Goal: Task Accomplishment & Management: Complete application form

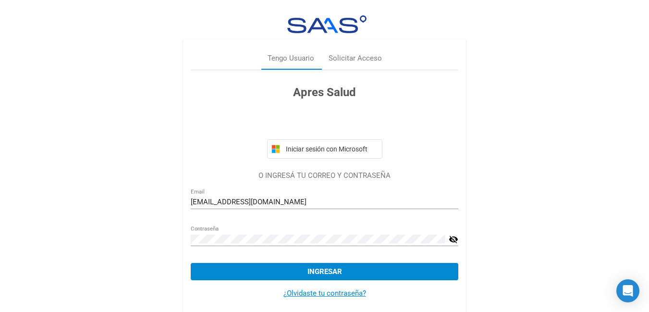
scroll to position [10, 0]
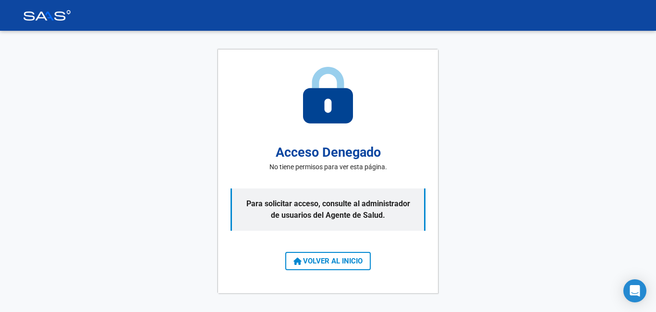
click at [353, 263] on span "VOLVER AL INICIO" at bounding box center [328, 261] width 69 height 9
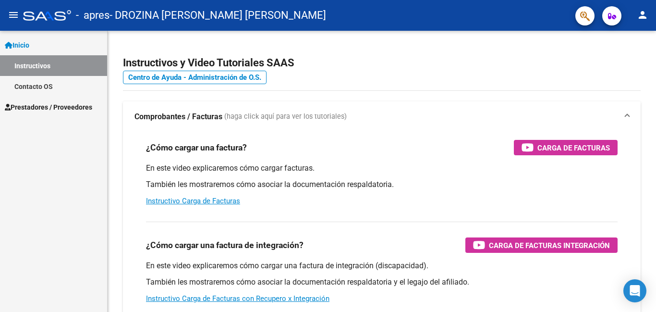
click at [53, 108] on span "Prestadores / Proveedores" at bounding box center [48, 107] width 87 height 11
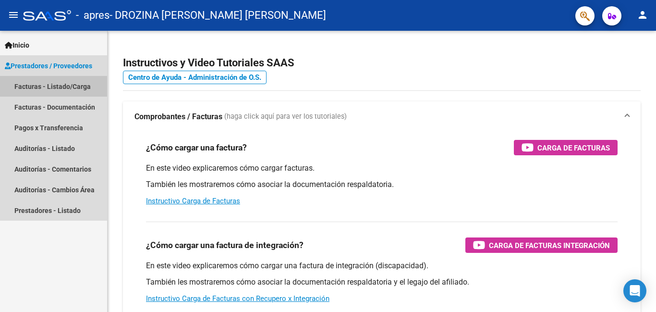
click at [63, 84] on link "Facturas - Listado/Carga" at bounding box center [53, 86] width 107 height 21
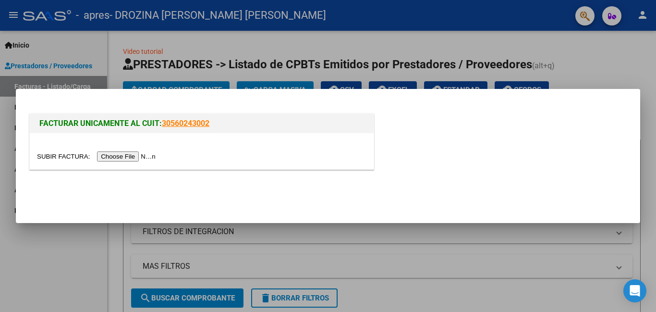
click at [147, 161] on div at bounding box center [202, 151] width 344 height 36
click at [150, 157] on input "file" at bounding box center [98, 156] width 122 height 10
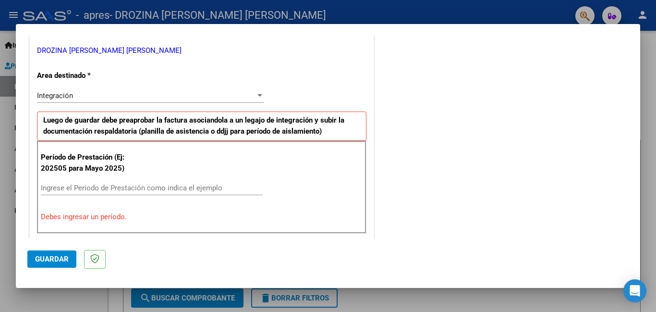
scroll to position [240, 0]
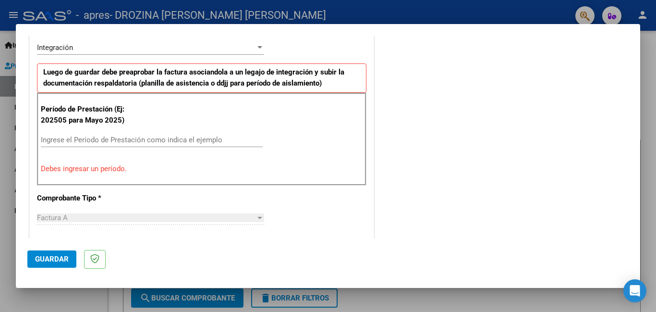
click at [158, 137] on input "Ingrese el Período de Prestación como indica el ejemplo" at bounding box center [152, 140] width 222 height 9
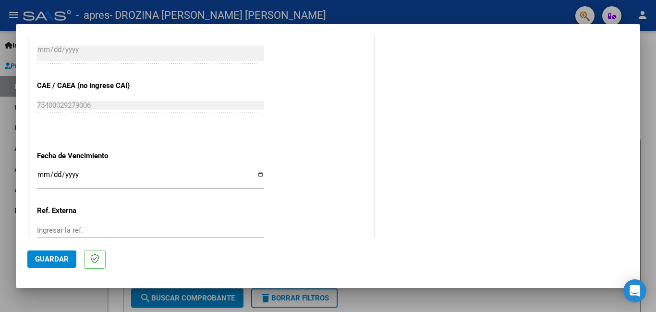
scroll to position [625, 0]
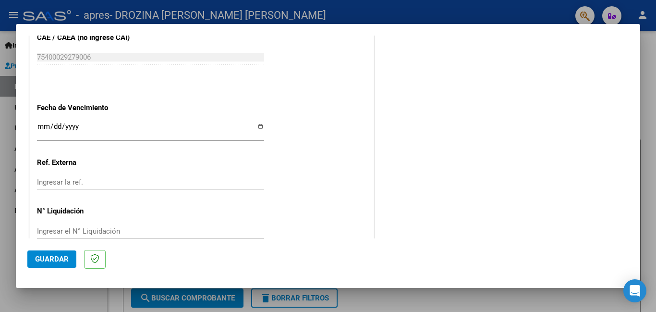
type input "202509"
drag, startPoint x: 128, startPoint y: 130, endPoint x: 221, endPoint y: 141, distance: 93.8
click at [128, 130] on input "Ingresar la fecha" at bounding box center [150, 130] width 227 height 15
click at [258, 128] on input "Ingresar la fecha" at bounding box center [150, 130] width 227 height 15
type input "[DATE]"
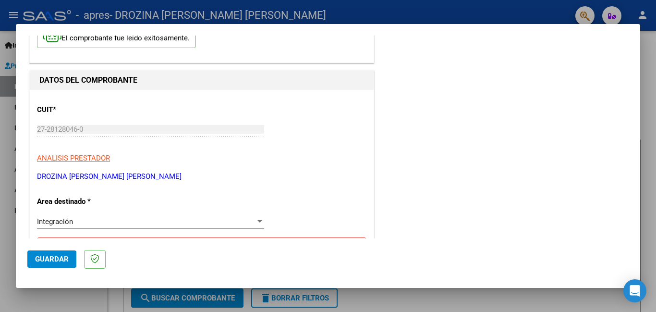
scroll to position [0, 0]
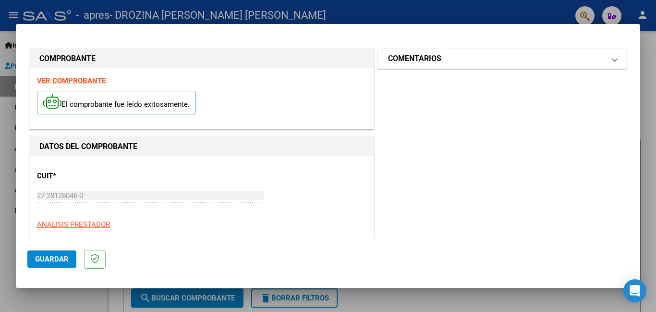
click at [611, 61] on mat-expansion-panel-header "COMENTARIOS" at bounding box center [503, 58] width 248 height 19
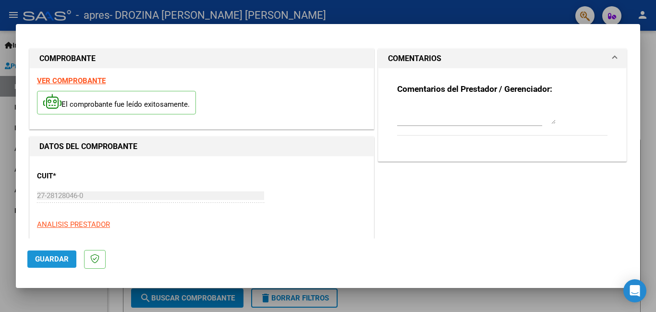
click at [38, 257] on span "Guardar" at bounding box center [52, 259] width 34 height 9
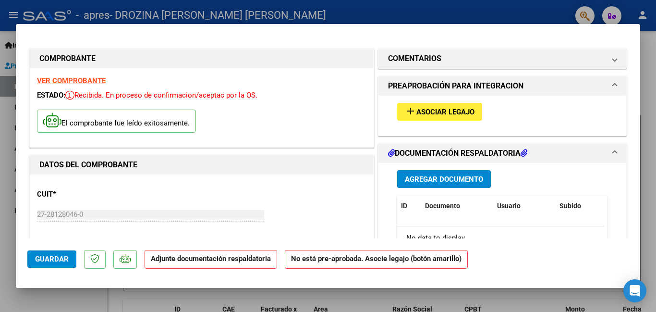
click at [448, 112] on span "Asociar Legajo" at bounding box center [446, 112] width 58 height 9
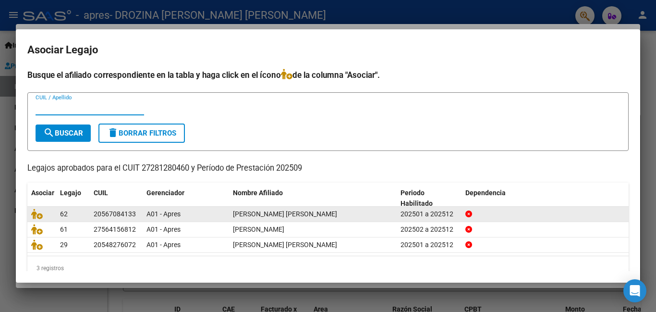
click at [439, 211] on div "202501 a 202512" at bounding box center [429, 214] width 57 height 11
click at [37, 213] on icon at bounding box center [37, 214] width 12 height 11
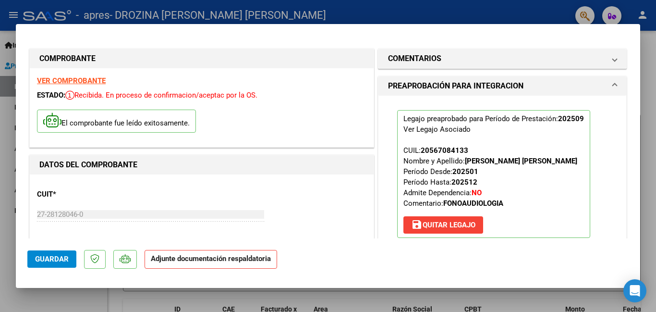
scroll to position [192, 0]
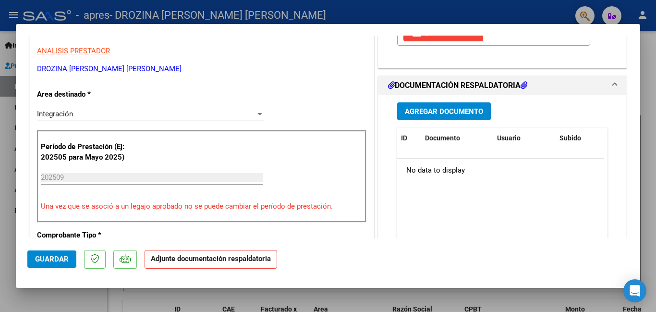
click at [445, 111] on span "Agregar Documento" at bounding box center [444, 111] width 78 height 9
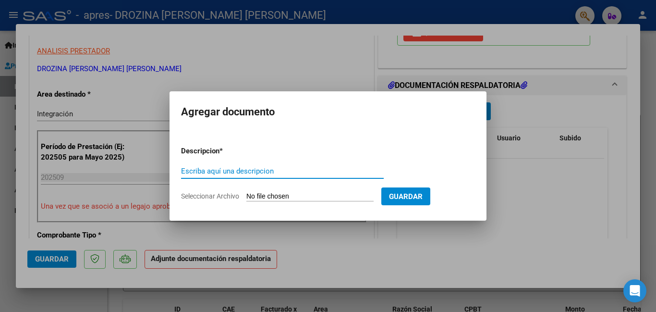
click at [242, 171] on input "Escriba aquí una descripcion" at bounding box center [282, 171] width 203 height 9
type input "Planilla de asistencia"
click at [200, 198] on span "Seleccionar Archivo" at bounding box center [210, 196] width 58 height 8
click at [247, 198] on input "Seleccionar Archivo" at bounding box center [310, 196] width 127 height 9
type input "C:\fakepath\Planilla asistencia Aguilera mes [DATE] Fonoaudiolgia.pdf"
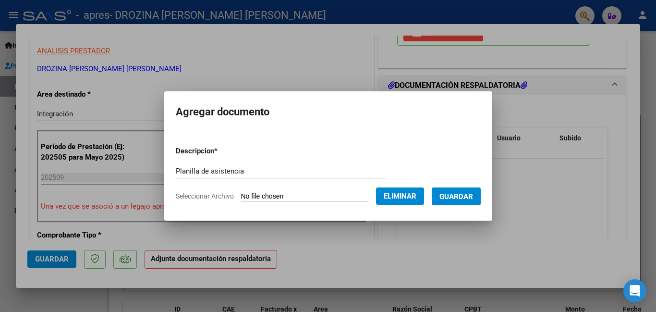
click at [467, 192] on span "Guardar" at bounding box center [457, 196] width 34 height 9
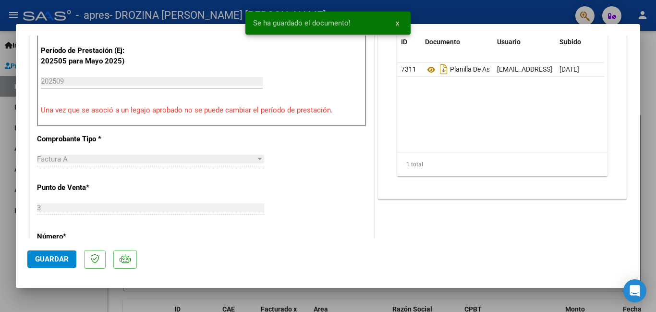
scroll to position [432, 0]
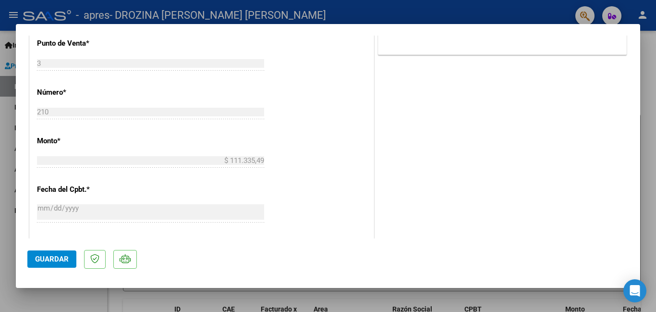
click at [48, 262] on span "Guardar" at bounding box center [52, 259] width 34 height 9
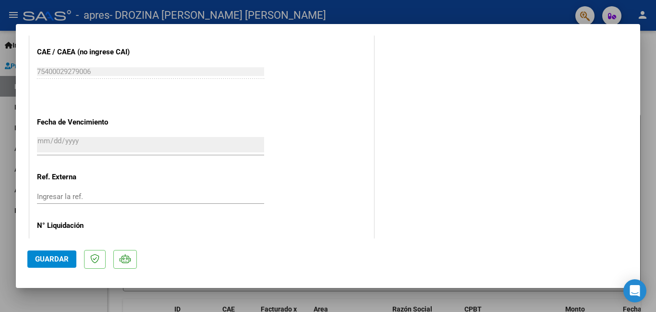
scroll to position [657, 0]
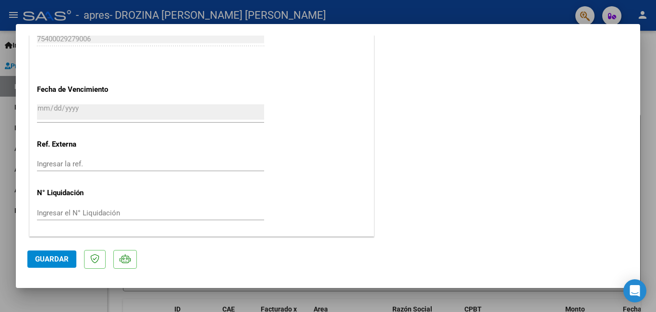
click at [649, 142] on div at bounding box center [328, 156] width 656 height 312
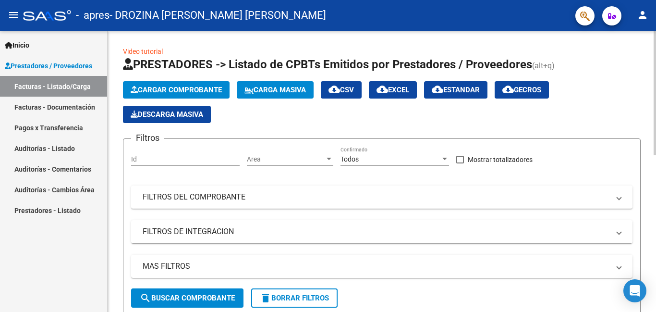
click at [177, 91] on span "Cargar Comprobante" at bounding box center [176, 90] width 91 height 9
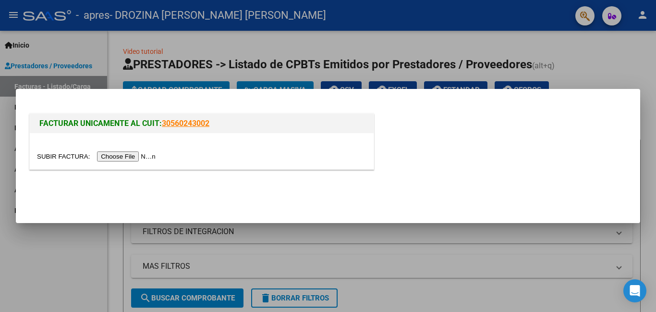
click at [122, 156] on input "file" at bounding box center [98, 156] width 122 height 10
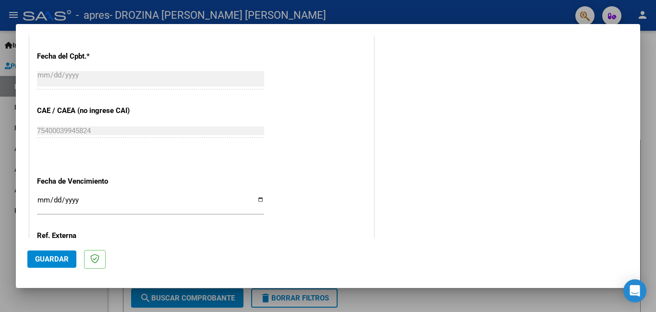
scroll to position [625, 0]
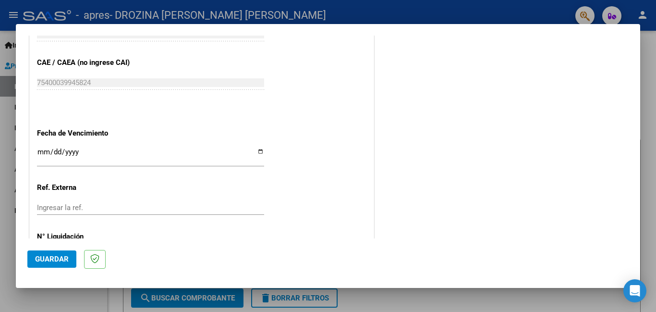
click at [218, 152] on input "Ingresar la fecha" at bounding box center [150, 155] width 227 height 15
click at [256, 153] on input "Ingresar la fecha" at bounding box center [150, 155] width 227 height 15
type input "[DATE]"
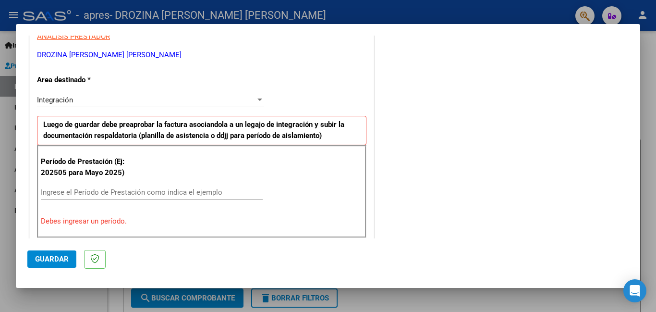
scroll to position [0, 0]
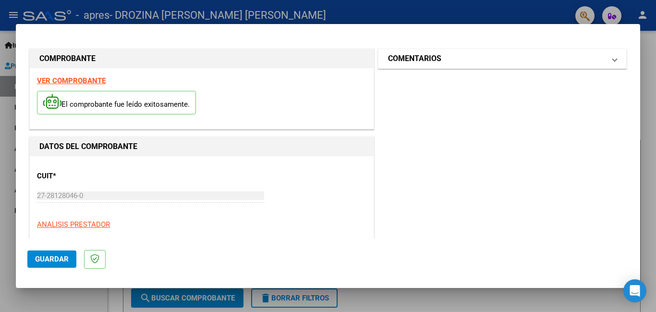
click at [476, 57] on mat-panel-title "COMENTARIOS" at bounding box center [496, 59] width 217 height 12
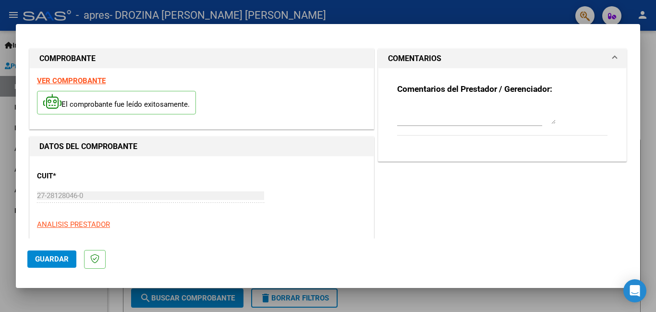
click at [55, 259] on span "Guardar" at bounding box center [52, 259] width 34 height 9
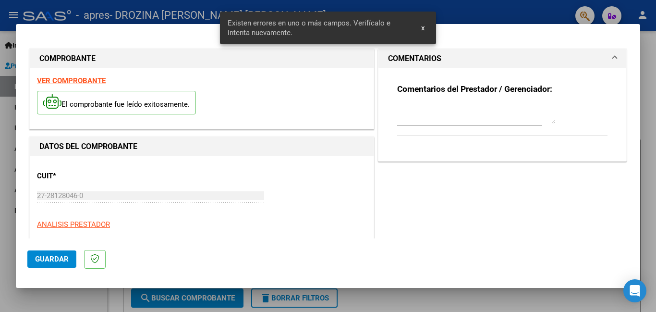
scroll to position [233, 0]
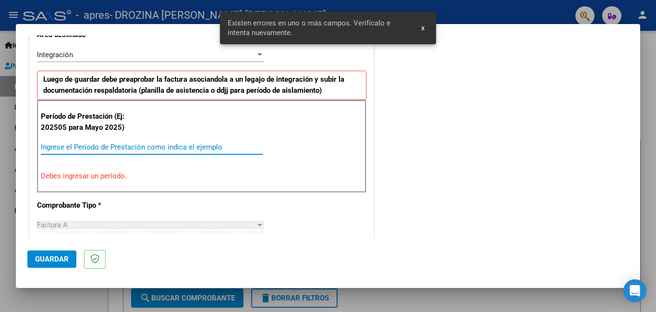
click at [158, 148] on input "Ingrese el Período de Prestación como indica el ejemplo" at bounding box center [152, 147] width 222 height 9
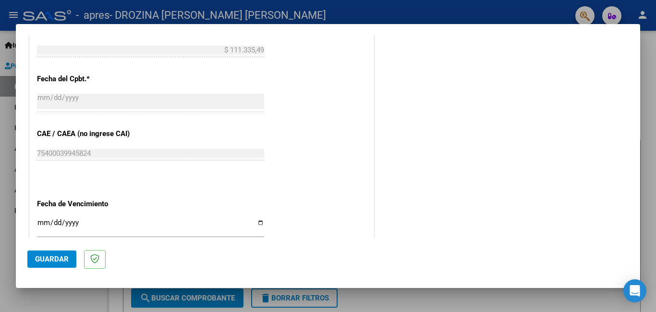
scroll to position [643, 0]
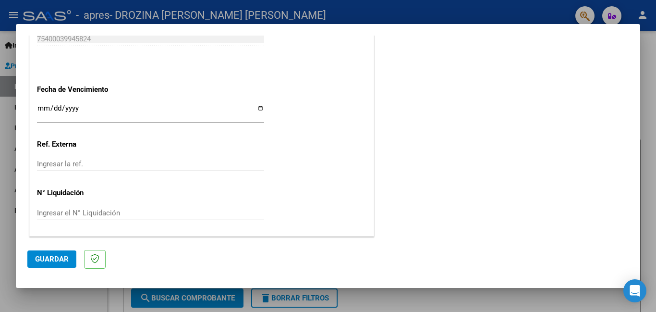
type input "202509"
click at [40, 255] on span "Guardar" at bounding box center [52, 259] width 34 height 9
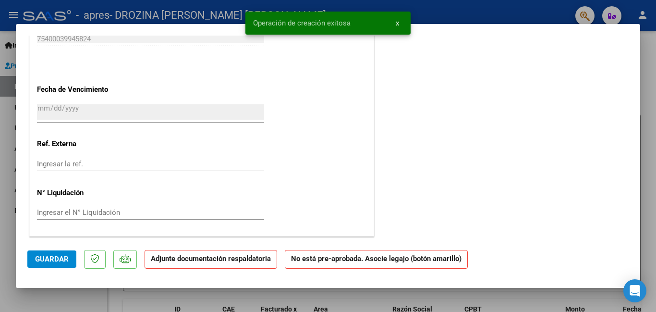
scroll to position [0, 0]
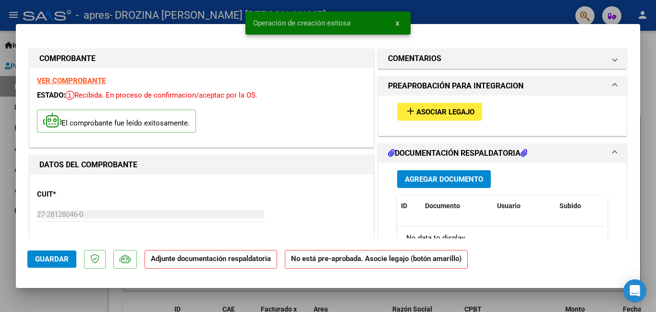
click at [456, 111] on span "Asociar Legajo" at bounding box center [446, 112] width 58 height 9
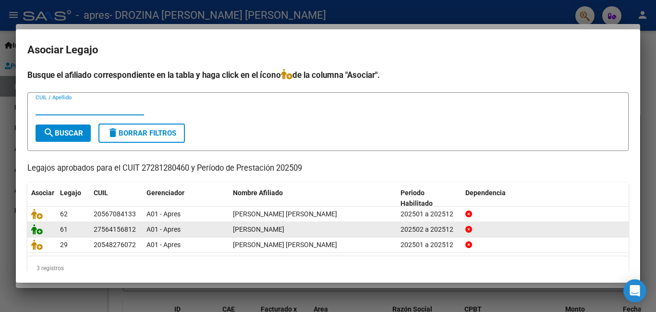
click at [36, 230] on icon at bounding box center [37, 229] width 12 height 11
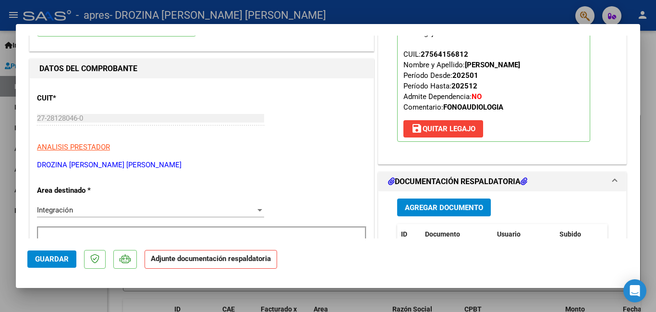
scroll to position [192, 0]
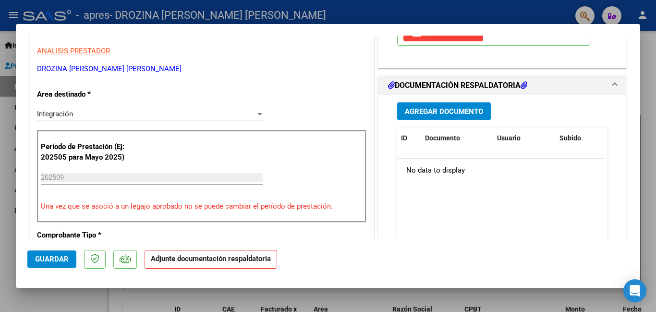
click at [479, 113] on span "Agregar Documento" at bounding box center [444, 111] width 78 height 9
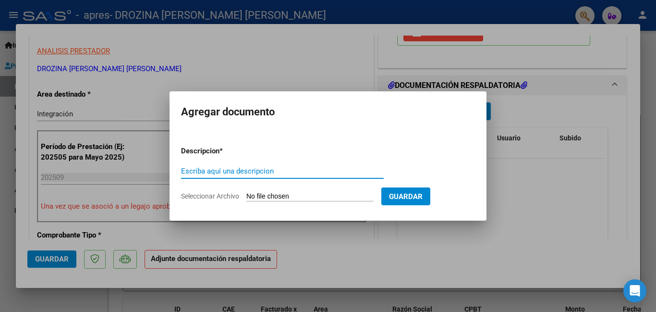
click at [205, 197] on span "Seleccionar Archivo" at bounding box center [210, 196] width 58 height 8
click at [247, 197] on input "Seleccionar Archivo" at bounding box center [310, 196] width 127 height 9
click at [204, 197] on span "Seleccionar Archivo" at bounding box center [210, 196] width 58 height 8
click at [247, 197] on input "Seleccionar Archivo" at bounding box center [310, 196] width 127 height 9
type input "C:\fakepath\Planilla [PERSON_NAME] mes septiembre 2025 Fonoaudiologia-fusionado…"
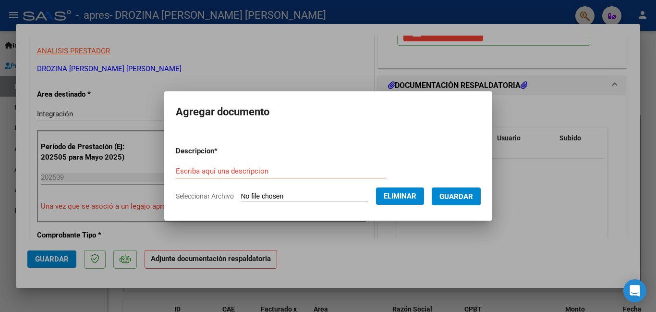
click at [253, 172] on input "Escriba aquí una descripcion" at bounding box center [281, 171] width 210 height 9
type input "Planilla de asistencia"
click at [468, 198] on span "Guardar" at bounding box center [457, 196] width 34 height 9
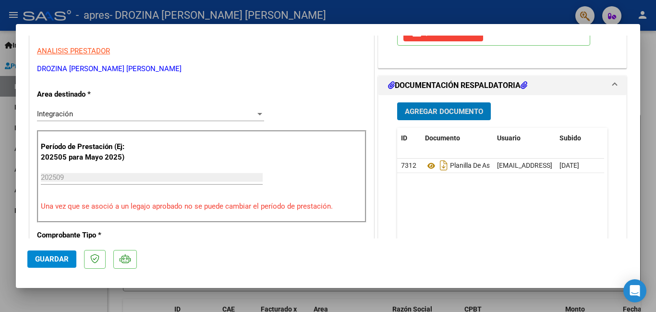
click at [51, 257] on span "Guardar" at bounding box center [52, 259] width 34 height 9
